Goal: Use online tool/utility: Utilize a website feature to perform a specific function

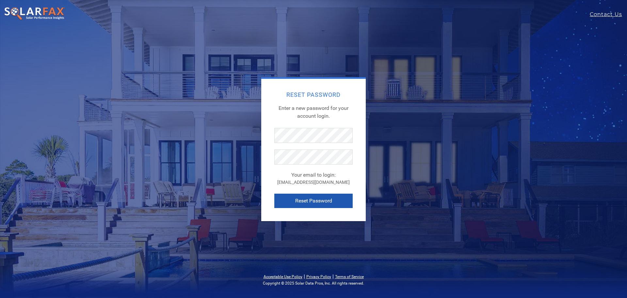
click at [320, 199] on button "Reset Password" at bounding box center [313, 200] width 78 height 14
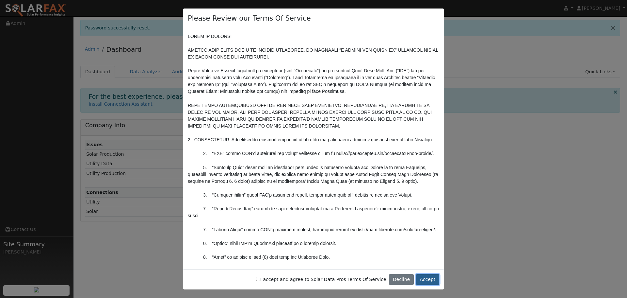
click at [428, 280] on button "Accept" at bounding box center [427, 279] width 23 height 11
click at [426, 280] on button "Accept" at bounding box center [427, 279] width 23 height 11
click at [274, 280] on div "I accept and agree to Solar Data Pros Terms Of Service Decline Accept" at bounding box center [313, 279] width 261 height 21
click at [260, 279] on input "I accept and agree to Solar Data Pros Terms Of Service" at bounding box center [258, 278] width 4 height 4
checkbox input "true"
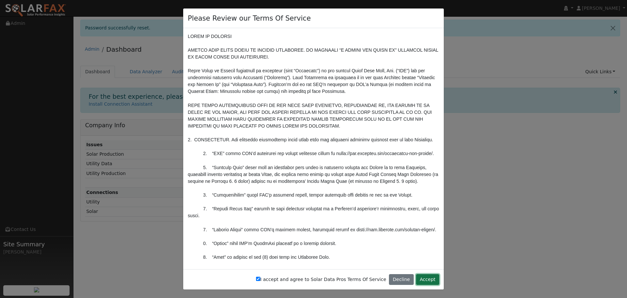
click at [428, 281] on button "Accept" at bounding box center [427, 279] width 23 height 11
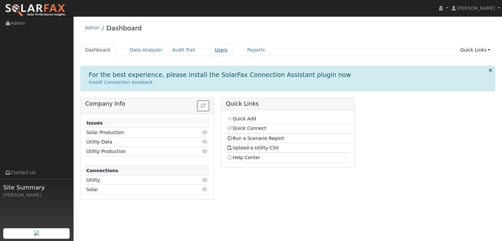
click at [211, 49] on link "Users" at bounding box center [221, 50] width 23 height 12
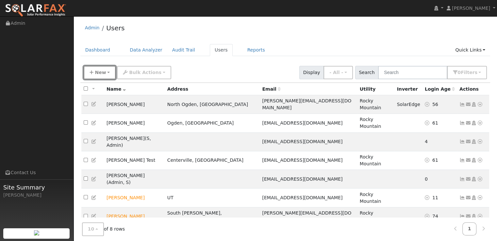
click at [101, 73] on span "New" at bounding box center [100, 72] width 11 height 5
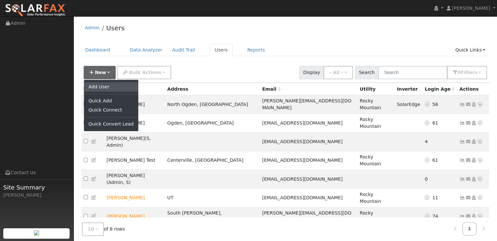
click at [106, 87] on link "Add User" at bounding box center [111, 86] width 54 height 9
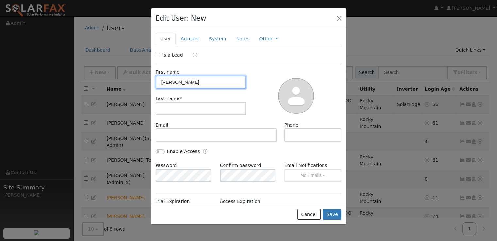
type input "Anthony"
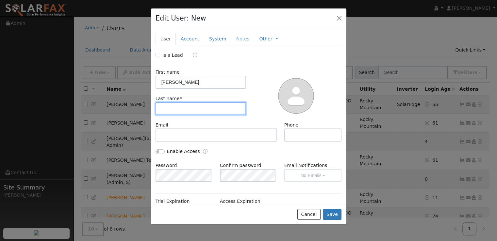
click at [220, 110] on input "text" at bounding box center [201, 108] width 91 height 13
type input "Felix"
click at [188, 41] on link "Account" at bounding box center [190, 39] width 28 height 12
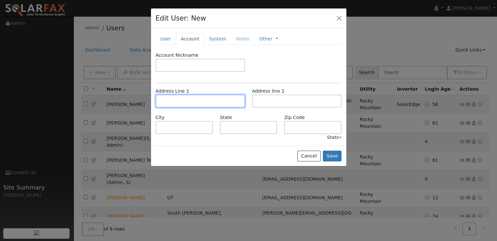
click at [178, 99] on input "text" at bounding box center [201, 101] width 90 height 13
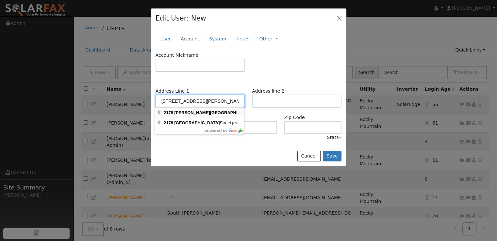
type input "[STREET_ADDRESS][PERSON_NAME]"
type input "Durham"
type input "CA"
type input "95938"
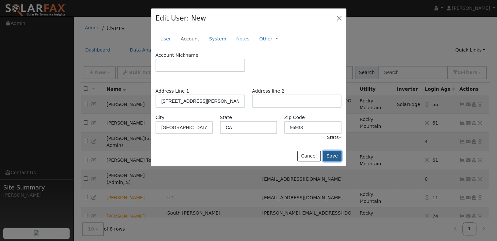
click at [335, 154] on button "Save" at bounding box center [332, 156] width 19 height 11
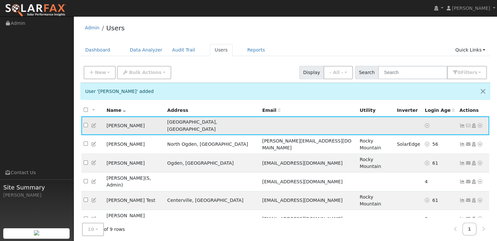
click at [480, 123] on icon at bounding box center [480, 125] width 6 height 5
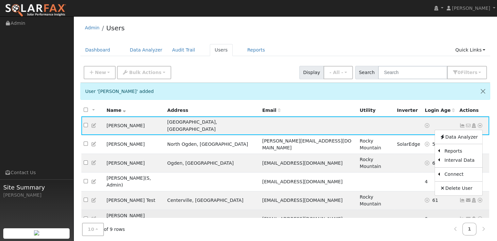
click at [0, 0] on link "Import From CSV" at bounding box center [0, 0] width 0 height 0
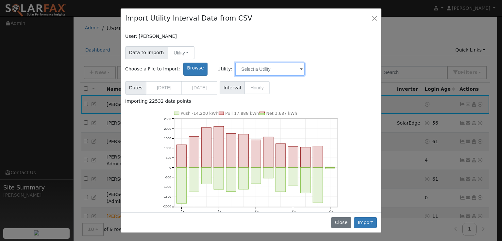
click at [304, 63] on input "text" at bounding box center [269, 69] width 69 height 13
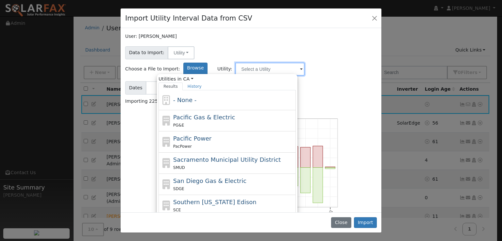
click at [304, 63] on input "text" at bounding box center [269, 69] width 69 height 13
click at [245, 113] on div "Pacific Gas & Electric PG&E" at bounding box center [233, 121] width 121 height 16
type input "Pacific Gas & Electric"
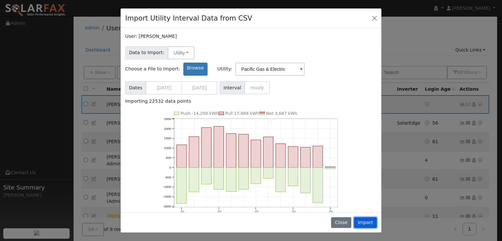
click at [371, 224] on button "Import" at bounding box center [365, 223] width 23 height 11
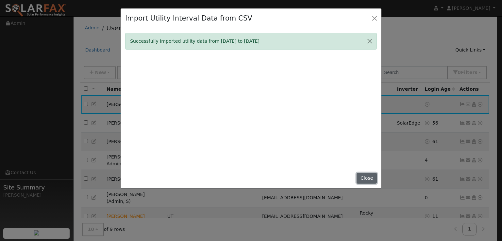
click at [366, 179] on button "Close" at bounding box center [366, 178] width 20 height 11
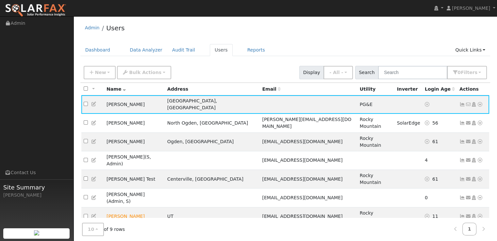
click at [94, 102] on icon at bounding box center [94, 104] width 6 height 5
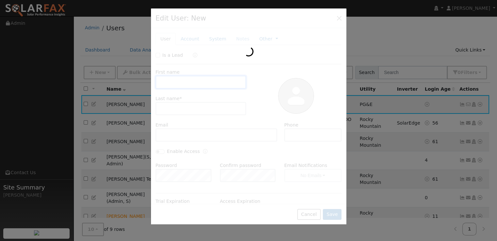
type input "Anthony"
type input "Felix"
type input "PG&E"
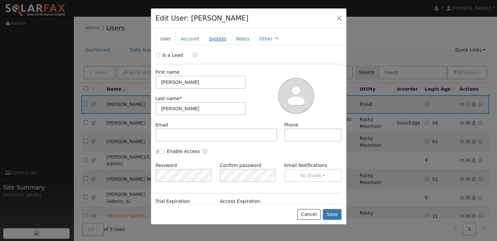
click at [216, 39] on link "System" at bounding box center [217, 39] width 27 height 12
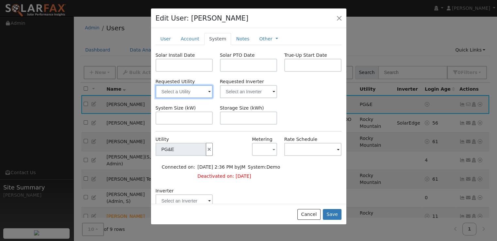
click at [199, 91] on input "text" at bounding box center [185, 91] width 58 height 13
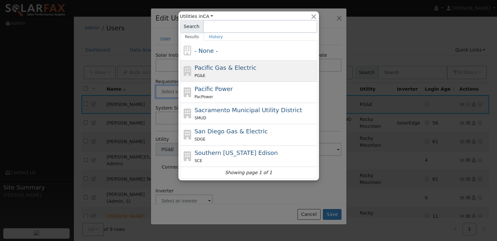
click at [224, 66] on span "Pacific Gas & Electric" at bounding box center [225, 67] width 62 height 7
type input "Pacific Gas & Electric"
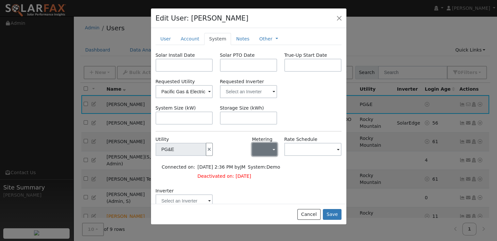
click at [259, 152] on button "button" at bounding box center [264, 149] width 25 height 13
click at [268, 174] on link "NEM" at bounding box center [272, 173] width 45 height 9
click at [206, 152] on input "text" at bounding box center [181, 149] width 51 height 13
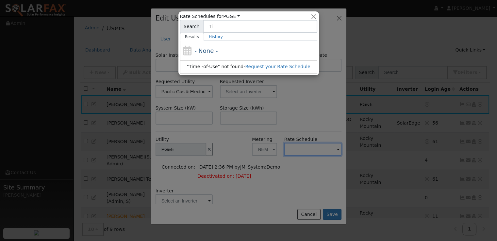
type input "T"
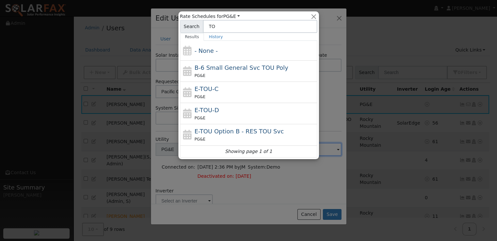
type input "T"
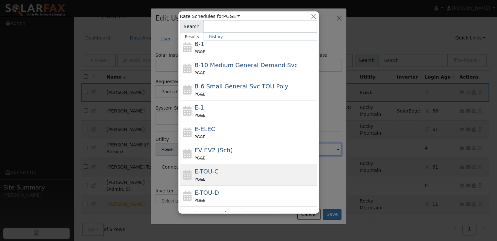
scroll to position [51, 0]
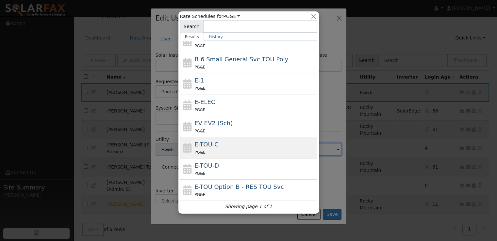
click at [225, 145] on div "E-TOU-C PG&E" at bounding box center [254, 148] width 121 height 16
type input "E-TOU-C"
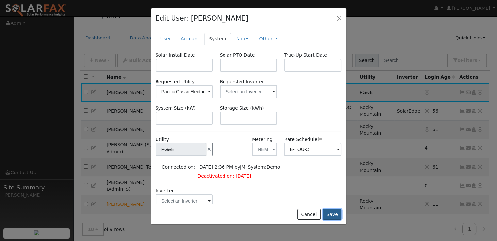
click at [333, 214] on button "Save" at bounding box center [332, 214] width 19 height 11
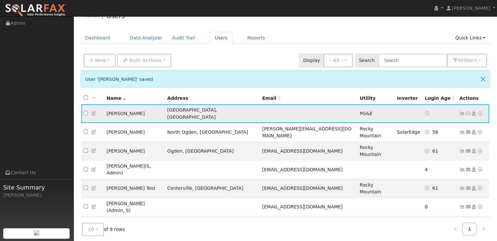
click at [480, 111] on icon at bounding box center [480, 113] width 6 height 5
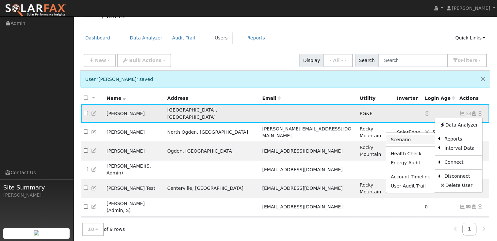
click at [411, 137] on link "Scenario" at bounding box center [410, 139] width 49 height 9
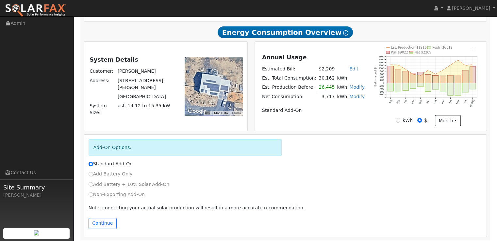
scroll to position [143, 0]
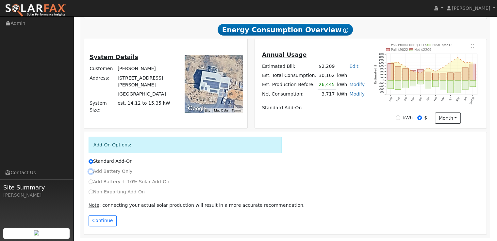
click at [90, 172] on input "Add Battery Only" at bounding box center [91, 172] width 5 height 5
radio input "true"
radio input "false"
click at [99, 221] on button "Continue" at bounding box center [103, 221] width 28 height 11
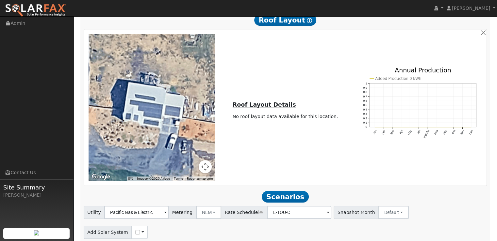
scroll to position [490, 0]
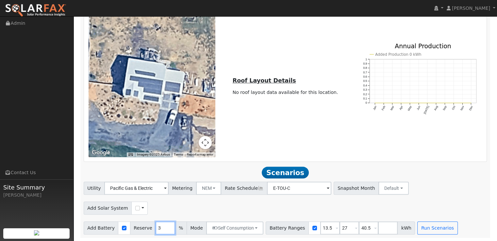
drag, startPoint x: 156, startPoint y: 229, endPoint x: 144, endPoint y: 229, distance: 11.1
click at [144, 228] on div "Add Battery Reserve 3 % Mode Self Consumption Self Consumption Peak Savings Bac…" at bounding box center [174, 228] width 180 height 13
type input "20"
click at [320, 201] on div "Add Solar System Use CSV Data" at bounding box center [285, 207] width 406 height 15
click at [425, 228] on button "Run Scenarios" at bounding box center [437, 228] width 40 height 13
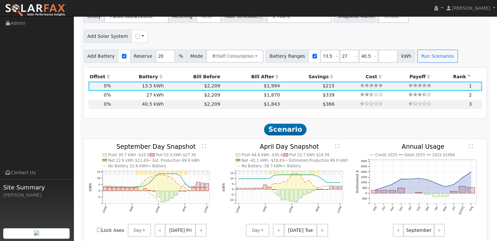
scroll to position [669, 0]
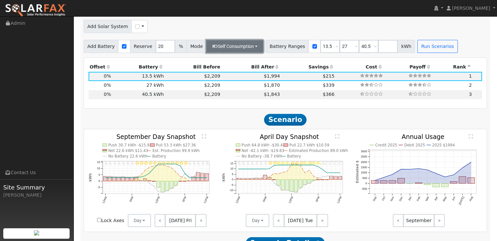
click at [231, 48] on button "Self Consumption" at bounding box center [234, 46] width 57 height 13
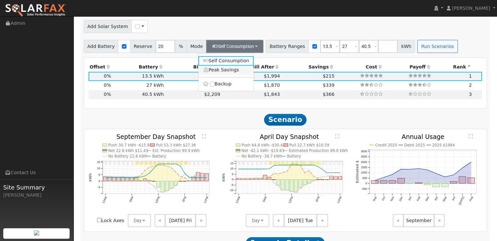
click at [223, 72] on link "Peak Savings" at bounding box center [226, 70] width 56 height 9
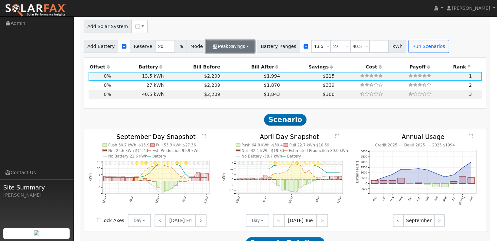
click at [235, 49] on button "Peak Savings" at bounding box center [230, 46] width 48 height 13
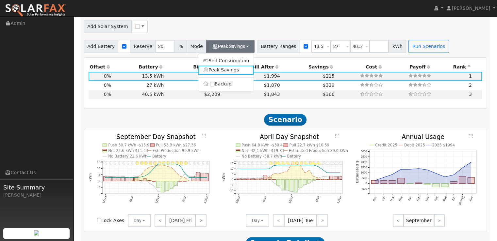
click at [230, 62] on link "Self Consumption" at bounding box center [226, 60] width 56 height 9
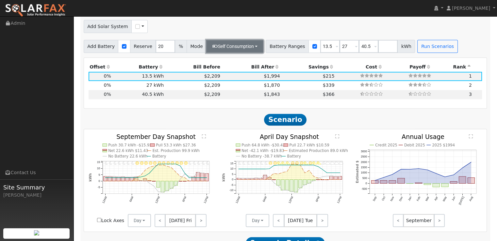
click at [232, 45] on button "Self Consumption" at bounding box center [234, 46] width 57 height 13
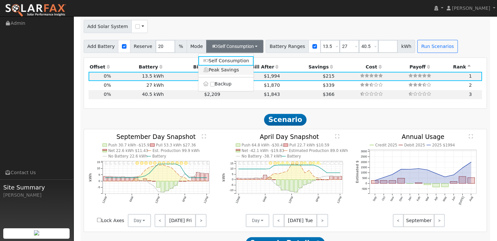
click at [231, 74] on link "Peak Savings" at bounding box center [226, 70] width 56 height 9
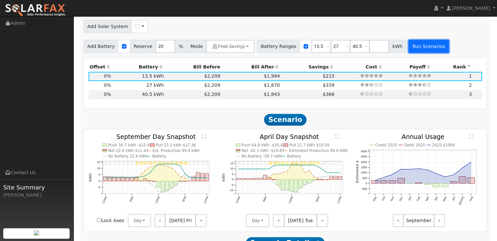
click at [414, 51] on button "Run Scenarios" at bounding box center [428, 46] width 40 height 13
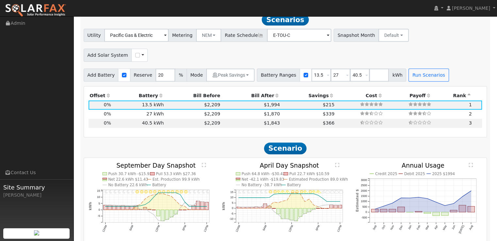
scroll to position [636, 0]
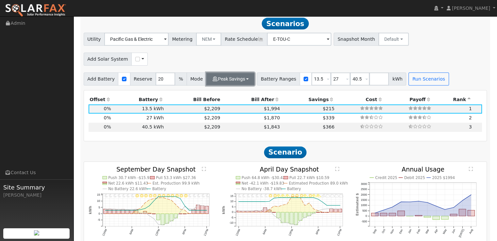
click at [223, 82] on button "Peak Savings" at bounding box center [230, 79] width 48 height 13
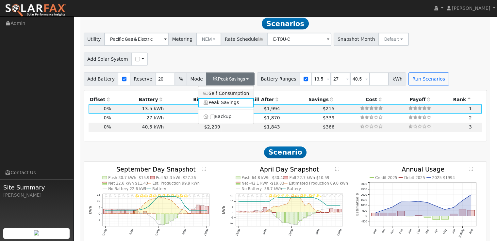
click at [223, 96] on link "Self Consumption" at bounding box center [226, 93] width 56 height 9
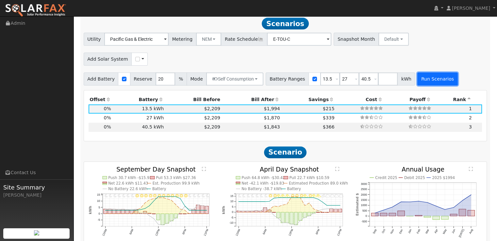
click at [419, 82] on button "Run Scenarios" at bounding box center [437, 79] width 40 height 13
click at [135, 60] on input "checkbox" at bounding box center [137, 59] width 5 height 5
checkbox input "true"
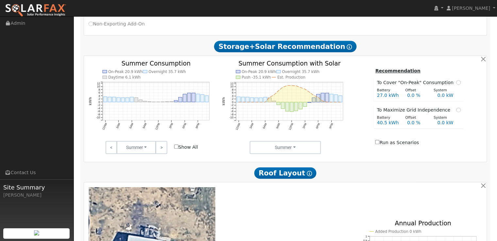
scroll to position [212, 0]
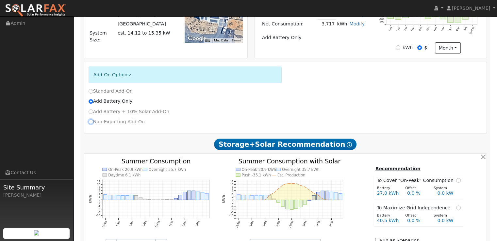
click at [91, 123] on input "Non-Exporting Add-On" at bounding box center [91, 122] width 5 height 5
radio input "true"
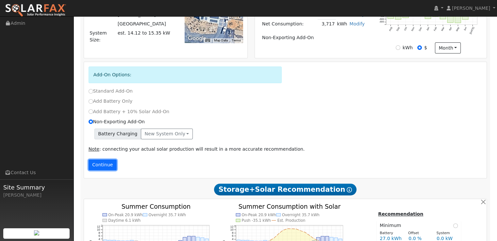
click at [100, 165] on button "Continue" at bounding box center [103, 165] width 28 height 11
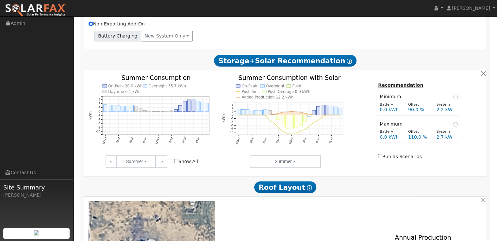
scroll to position [243, 0]
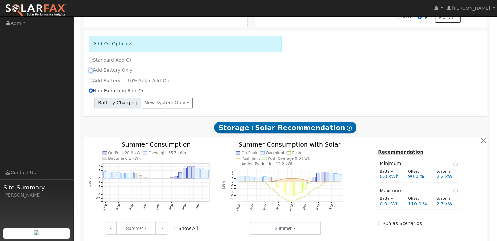
click at [90, 72] on input "Add Battery Only" at bounding box center [91, 70] width 5 height 5
radio input "true"
radio input "false"
checkbox input "false"
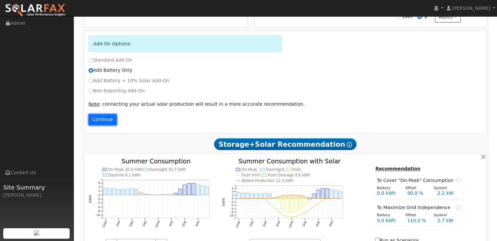
click at [103, 120] on button "Continue" at bounding box center [103, 119] width 28 height 11
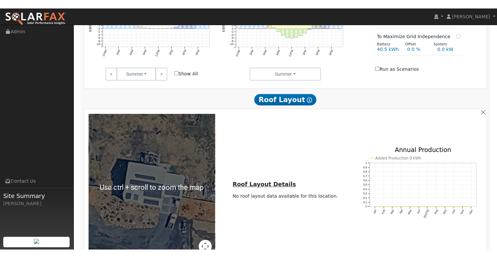
scroll to position [457, 0]
